Goal: Task Accomplishment & Management: Use online tool/utility

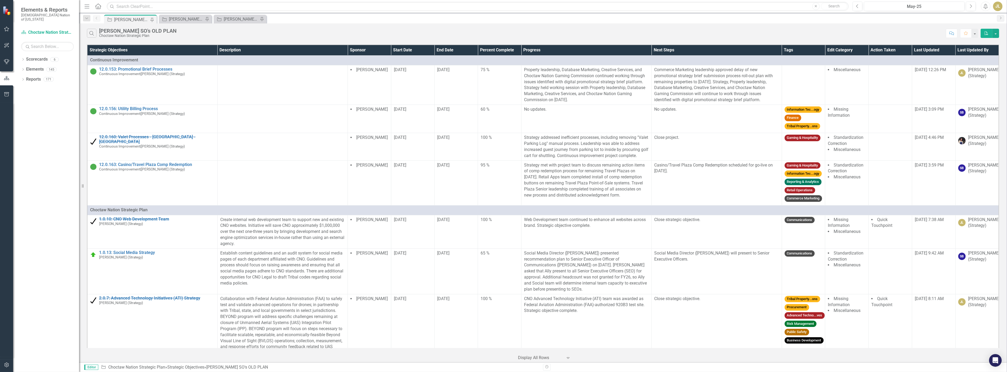
click at [260, 27] on div "Search [PERSON_NAME] SO's OLD PLAN Choctaw Nation Strategic Plan Comment Favori…" at bounding box center [543, 31] width 928 height 17
click at [896, 4] on div "May-25" at bounding box center [914, 6] width 97 height 6
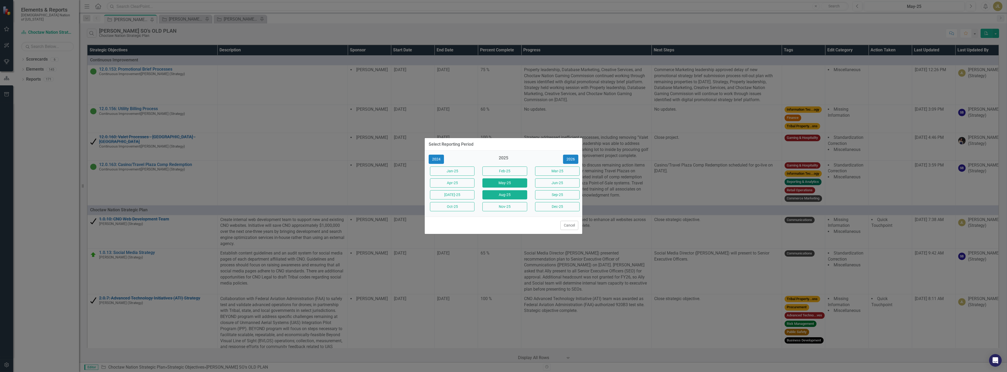
click at [489, 192] on button "Aug-25" at bounding box center [504, 194] width 45 height 9
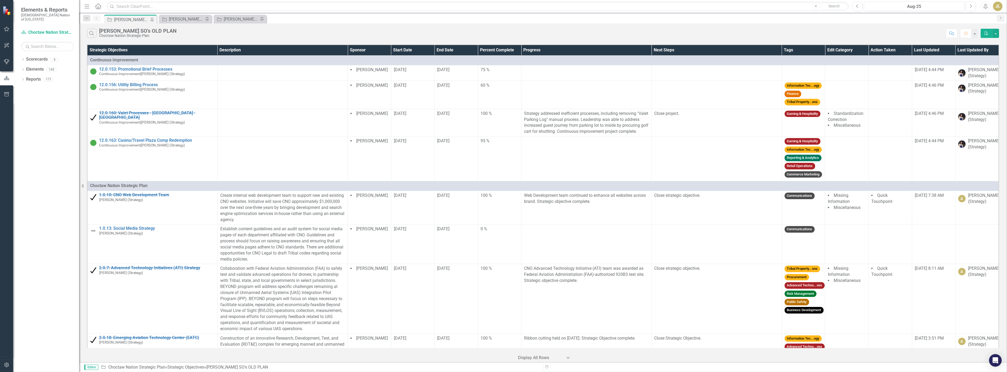
drag, startPoint x: 453, startPoint y: 1, endPoint x: 221, endPoint y: 34, distance: 234.7
click at [221, 34] on div "Search [PERSON_NAME] SO's OLD PLAN Choctaw Nation Strategic Plan" at bounding box center [515, 33] width 856 height 9
click at [186, 19] on div "[PERSON_NAME] SOs" at bounding box center [186, 19] width 35 height 7
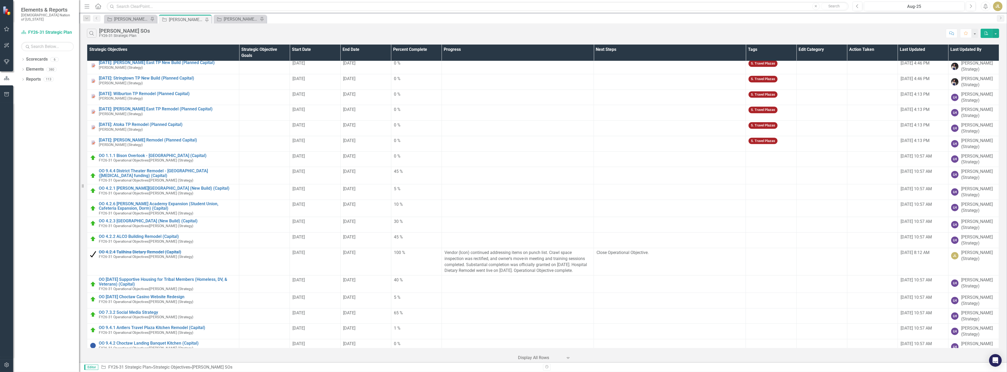
scroll to position [1640, 0]
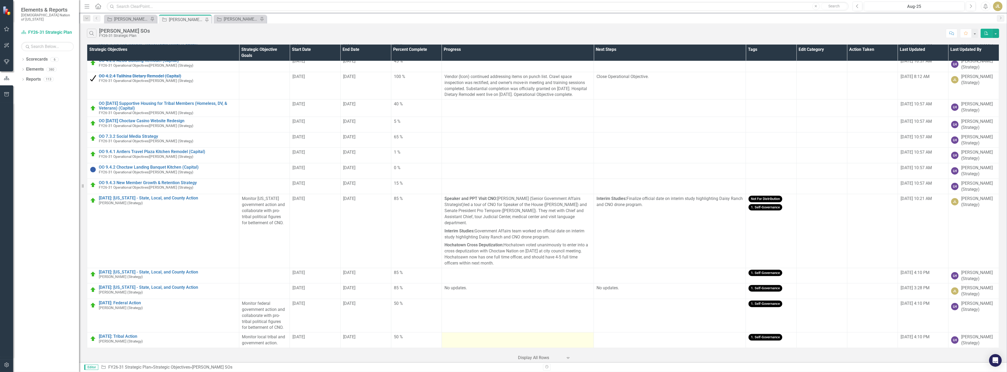
click at [457, 338] on td at bounding box center [518, 341] width 152 height 16
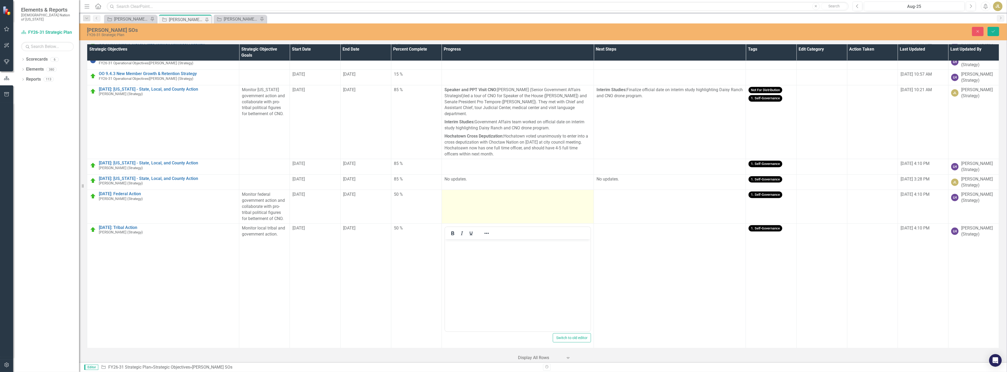
scroll to position [1743, 0]
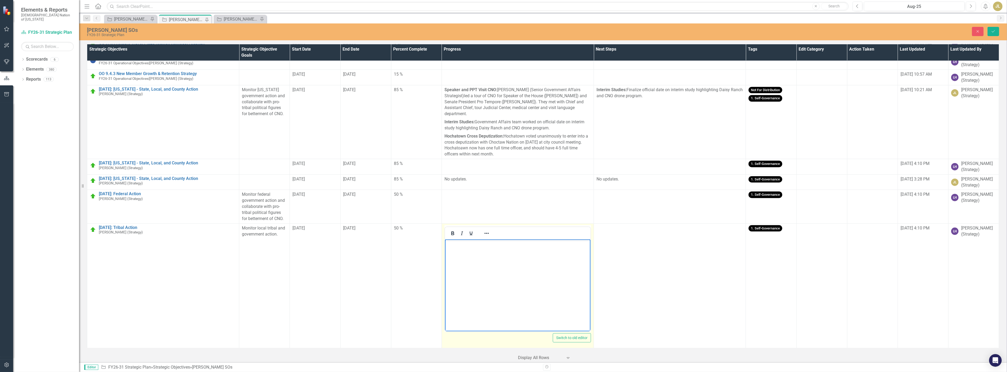
click at [467, 263] on body "Rich Text Area. Press ALT-0 for help." at bounding box center [517, 278] width 145 height 79
paste body "To enrich screen reader interactions, please activate Accessibility in Grammarl…"
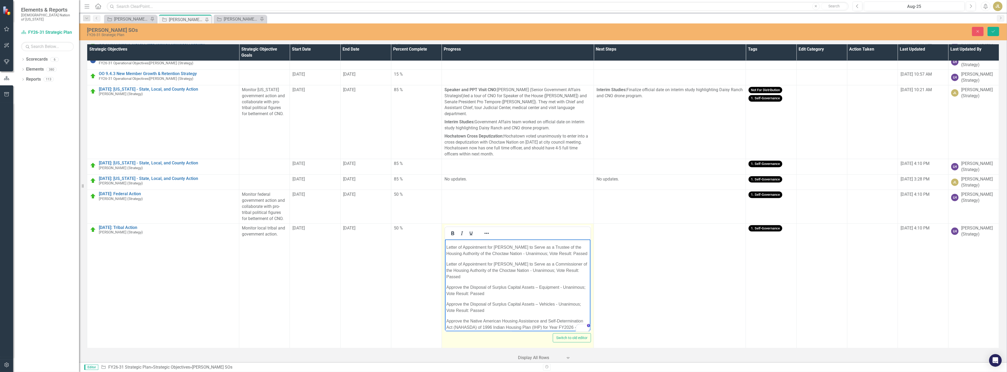
scroll to position [0, 0]
click at [447, 245] on p "Letter of Appointment for [PERSON_NAME] to serve on the Choctaw Nation of [US_S…" at bounding box center [517, 247] width 143 height 13
click at [449, 267] on p "Letter of Appointment for [PERSON_NAME] to Serve as a Trustee of the Housing Au…" at bounding box center [517, 263] width 143 height 13
click at [447, 291] on p "Letter of Appointment for [PERSON_NAME] to Serve as a Commissioner of the Housi…" at bounding box center [517, 283] width 143 height 19
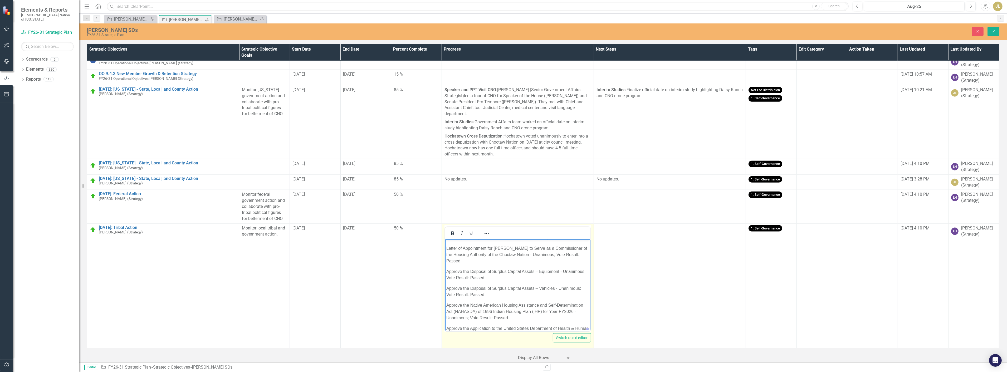
click at [510, 281] on p "Approve the Disposal of Surplus Capital Assets – Equipment - Unanimous; Vote Re…" at bounding box center [517, 274] width 143 height 13
drag, startPoint x: 499, startPoint y: 307, endPoint x: 446, endPoint y: 283, distance: 58.4
click at [446, 283] on body "Letter of Appointment for [PERSON_NAME] to serve on the Choctaw Nation of [US_S…" at bounding box center [517, 353] width 145 height 287
click at [447, 285] on p "Approve the Native American Housing Assistance and Self-Determination Act (NAHA…" at bounding box center [517, 277] width 143 height 19
click at [446, 304] on p "Approve the Application to the United States Department of Health & Human Servi…" at bounding box center [517, 300] width 143 height 19
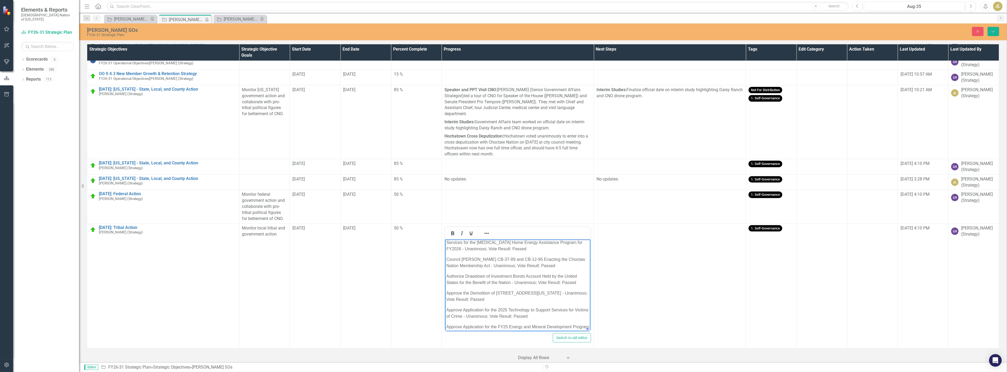
click at [446, 271] on body "Letter of Appointment for [PERSON_NAME] to serve on the Choctaw Nation of [US_S…" at bounding box center [517, 278] width 145 height 253
click at [446, 287] on body "Letter of Appointment for [PERSON_NAME] to serve on the Choctaw Nation of [US_S…" at bounding box center [517, 278] width 145 height 253
click at [445, 306] on body "Letter of Appointment for [PERSON_NAME] to serve on the Choctaw Nation of [US_S…" at bounding box center [517, 278] width 145 height 253
click at [445, 292] on body "Letter of Appointment for [PERSON_NAME] to serve on the Choctaw Nation of [US_S…" at bounding box center [517, 248] width 145 height 253
click at [444, 281] on div at bounding box center [517, 279] width 146 height 105
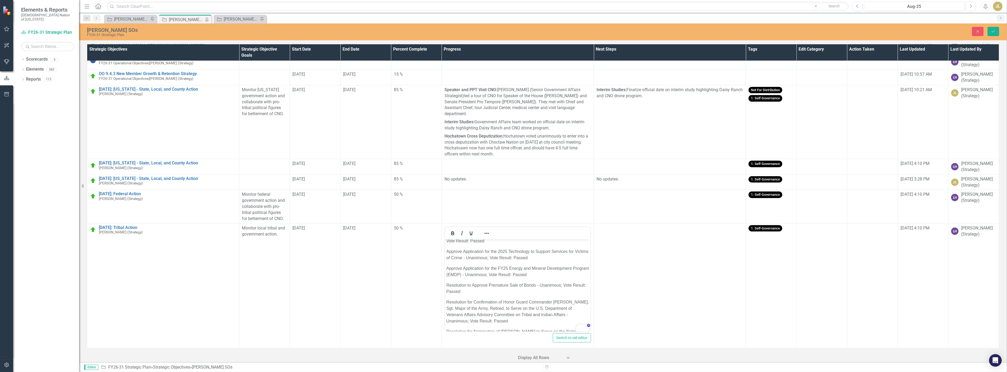
click at [446, 278] on p "Approve Application for the FY25 Energy and Mineral Development Program (EMDP) …" at bounding box center [517, 271] width 143 height 13
click at [446, 295] on p "Resolution to Approve Premature Sale of Bonds - Unanimous; Vote Result: Passed" at bounding box center [517, 288] width 143 height 13
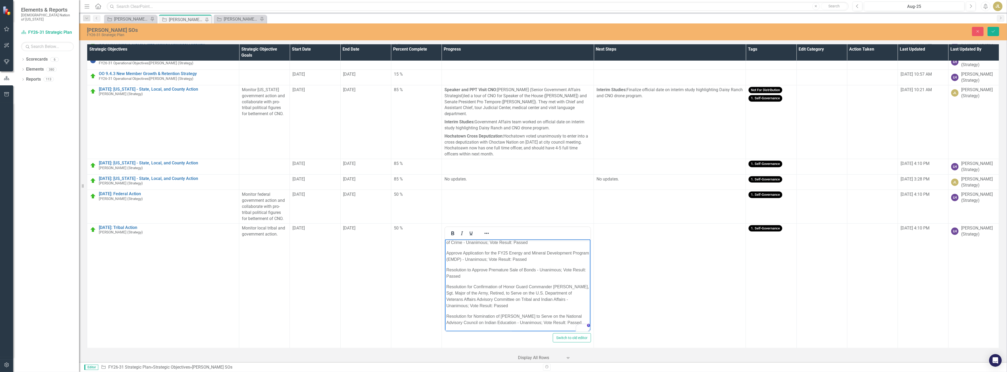
click at [446, 286] on body "Letter of Appointment for [PERSON_NAME] to serve on the Choctaw Nation of [US_S…" at bounding box center [517, 204] width 145 height 253
click at [446, 314] on body "Letter of Appointment for [PERSON_NAME] to serve on the Choctaw Nation of [US_S…" at bounding box center [517, 204] width 145 height 253
click at [995, 28] on button "Save" at bounding box center [994, 31] width 12 height 9
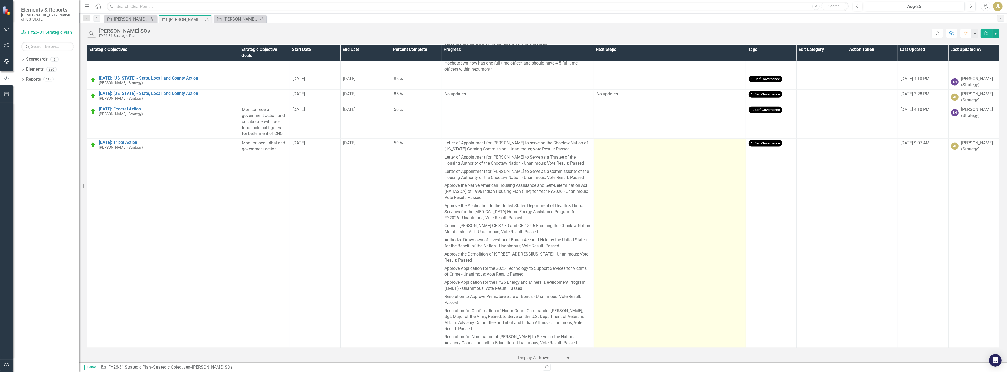
click at [642, 187] on td at bounding box center [670, 243] width 152 height 209
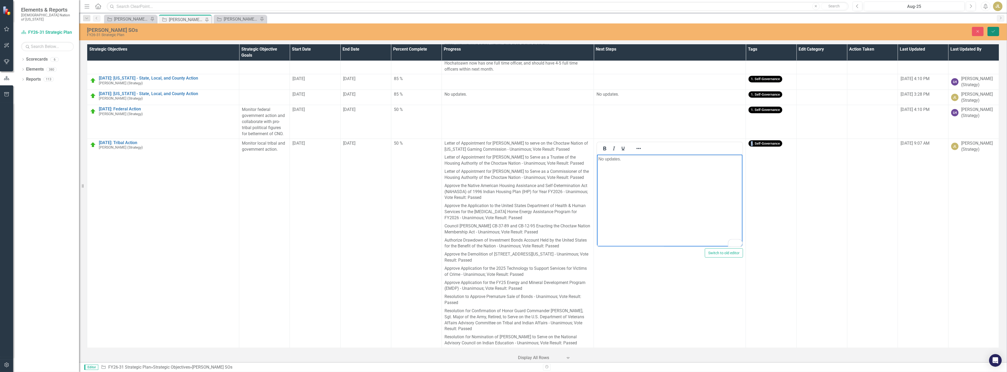
click at [994, 30] on icon "Save" at bounding box center [993, 32] width 5 height 4
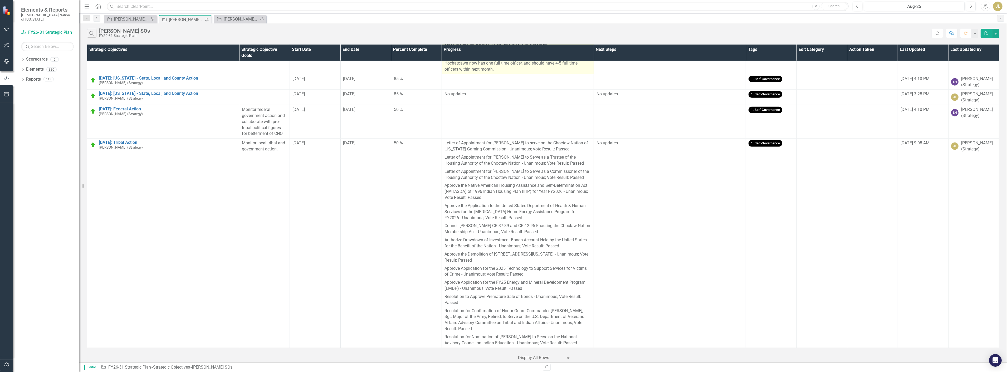
scroll to position [1711, 0]
